Goal: Find specific page/section: Find specific page/section

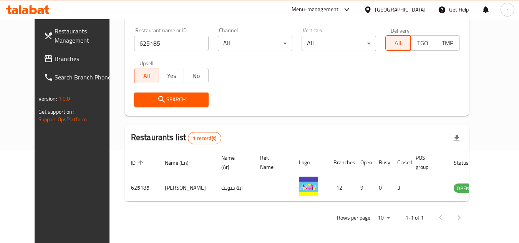
scroll to position [93, 0]
click at [417, 7] on div "[GEOGRAPHIC_DATA]" at bounding box center [400, 9] width 51 height 8
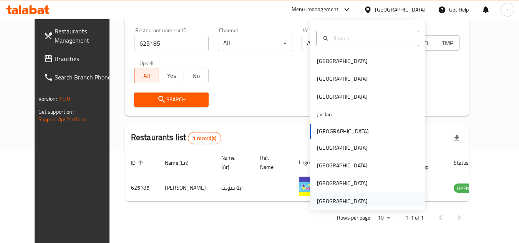
click at [337, 206] on div "[GEOGRAPHIC_DATA]" at bounding box center [342, 201] width 51 height 8
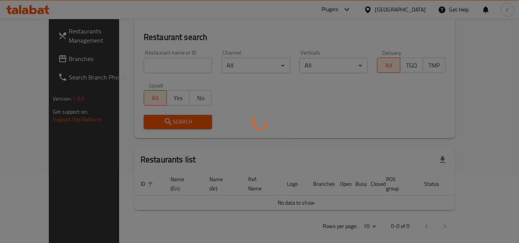
scroll to position [93, 0]
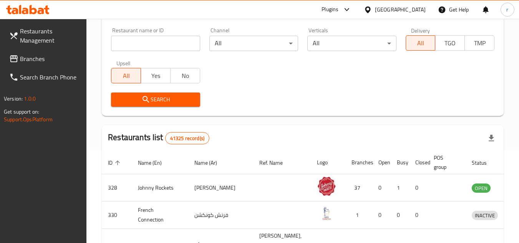
click at [23, 56] on span "Branches" at bounding box center [50, 58] width 61 height 9
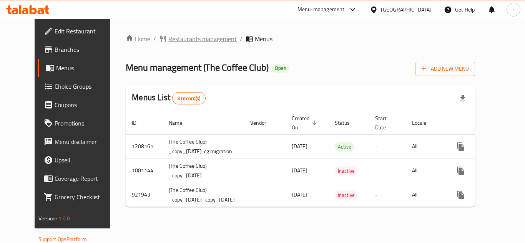
click at [179, 40] on span "Restaurants management" at bounding box center [202, 38] width 68 height 9
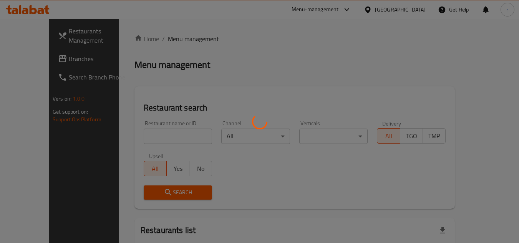
click at [146, 135] on div at bounding box center [259, 121] width 519 height 243
click at [146, 134] on div at bounding box center [259, 121] width 519 height 243
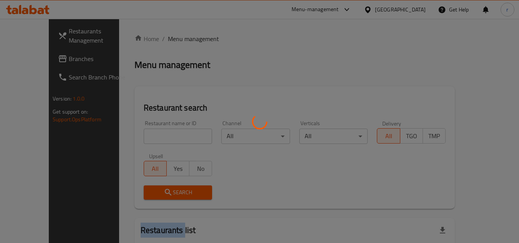
click at [146, 134] on div at bounding box center [259, 121] width 519 height 243
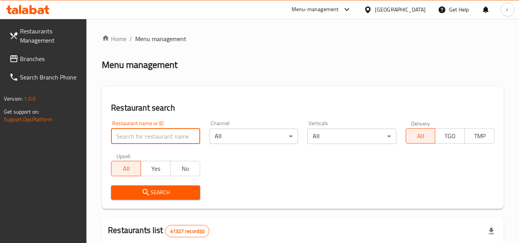
click at [146, 134] on input "search" at bounding box center [155, 136] width 89 height 15
paste input "17806"
click at [146, 134] on input "search" at bounding box center [155, 136] width 89 height 15
type input "17806"
drag, startPoint x: 137, startPoint y: 194, endPoint x: 155, endPoint y: 187, distance: 19.7
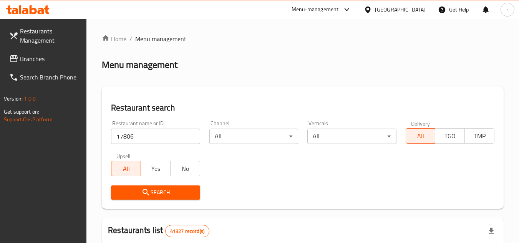
click at [137, 194] on span "Search" at bounding box center [155, 193] width 76 height 10
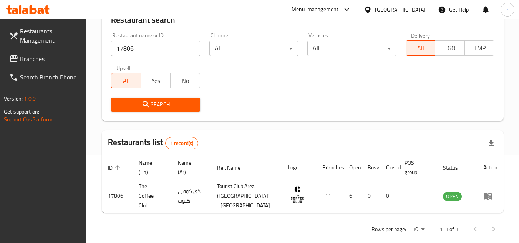
scroll to position [93, 0]
